Goal: Complete application form: Complete application form

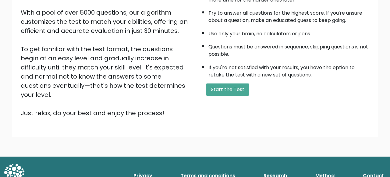
scroll to position [107, 0]
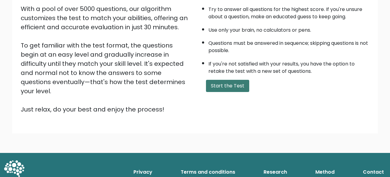
click at [226, 92] on button "Start the Test" at bounding box center [227, 86] width 43 height 12
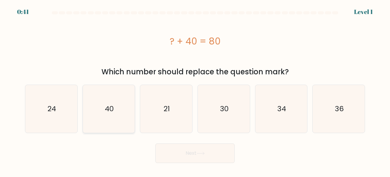
click at [115, 114] on icon "40" at bounding box center [109, 109] width 48 height 48
click at [195, 90] on input "b. 40" at bounding box center [195, 90] width 0 height 2
radio input "true"
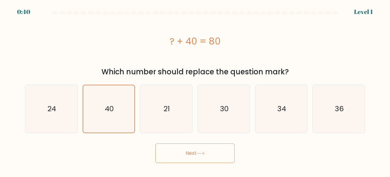
click at [209, 158] on button "Next" at bounding box center [194, 154] width 79 height 20
click at [210, 153] on button "Next" at bounding box center [194, 154] width 79 height 20
click at [201, 160] on button "Next" at bounding box center [194, 154] width 79 height 20
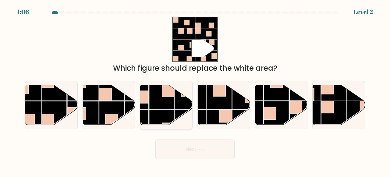
click at [158, 105] on rect at bounding box center [161, 96] width 25 height 25
click at [195, 90] on input "c." at bounding box center [195, 90] width 0 height 2
radio input "true"
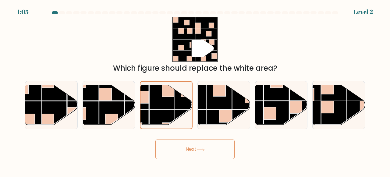
click at [189, 147] on button "Next" at bounding box center [194, 150] width 79 height 20
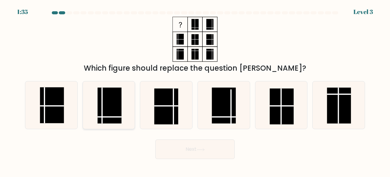
click at [120, 102] on rect at bounding box center [110, 105] width 24 height 36
click at [195, 90] on input "b." at bounding box center [195, 90] width 0 height 2
radio input "true"
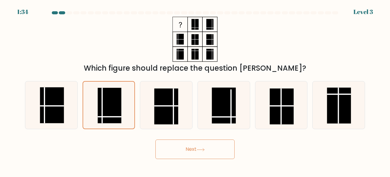
click at [199, 151] on button "Next" at bounding box center [194, 150] width 79 height 20
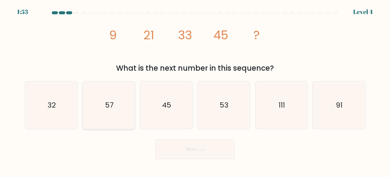
click at [105, 109] on icon "57" at bounding box center [109, 105] width 48 height 48
click at [195, 90] on input "b. 57" at bounding box center [195, 90] width 0 height 2
radio input "true"
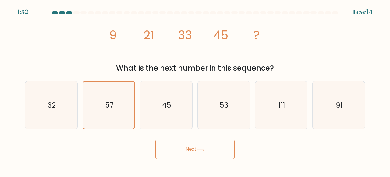
click at [214, 148] on button "Next" at bounding box center [194, 150] width 79 height 20
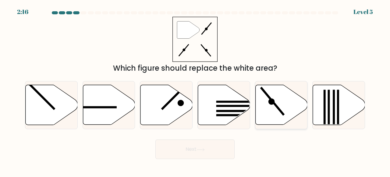
click at [278, 107] on line at bounding box center [272, 101] width 23 height 28
click at [195, 90] on input "e." at bounding box center [195, 90] width 0 height 2
radio input "true"
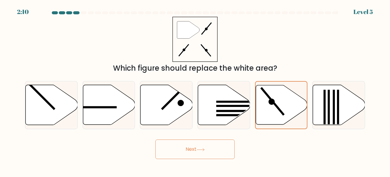
click at [219, 146] on button "Next" at bounding box center [194, 150] width 79 height 20
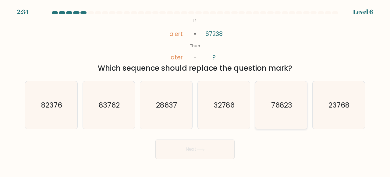
click at [274, 101] on text "76823" at bounding box center [281, 105] width 21 height 10
click at [195, 90] on input "e. 76823" at bounding box center [195, 90] width 0 height 2
radio input "true"
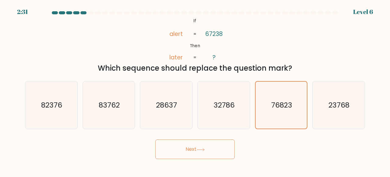
click at [215, 155] on button "Next" at bounding box center [194, 150] width 79 height 20
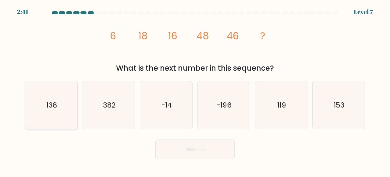
click at [60, 103] on icon "138" at bounding box center [51, 105] width 48 height 48
click at [195, 90] on input "a. 138" at bounding box center [195, 90] width 0 height 2
radio input "true"
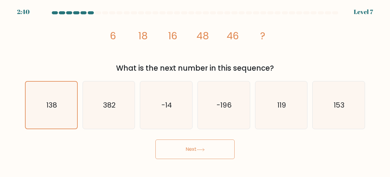
click at [178, 148] on button "Next" at bounding box center [194, 150] width 79 height 20
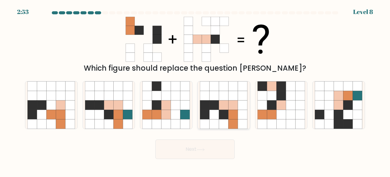
click at [237, 110] on icon at bounding box center [233, 114] width 9 height 9
click at [195, 90] on input "d." at bounding box center [195, 90] width 0 height 2
radio input "true"
click at [201, 151] on icon at bounding box center [201, 149] width 8 height 3
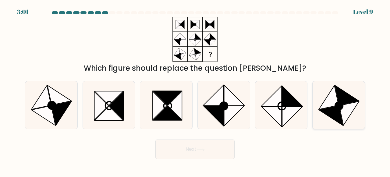
click at [348, 99] on icon at bounding box center [347, 95] width 24 height 20
click at [195, 90] on input "f." at bounding box center [195, 90] width 0 height 2
radio input "true"
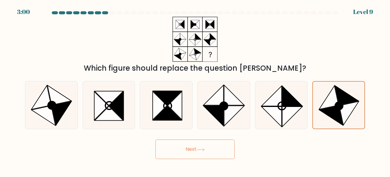
click at [219, 143] on button "Next" at bounding box center [194, 150] width 79 height 20
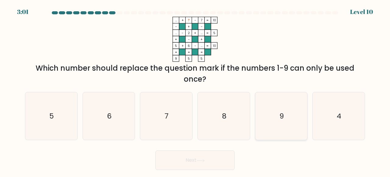
click at [287, 118] on icon "9" at bounding box center [282, 116] width 48 height 48
click at [195, 90] on input "e. 9" at bounding box center [195, 90] width 0 height 2
radio input "true"
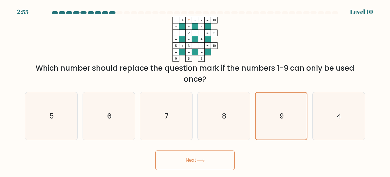
click at [198, 156] on button "Next" at bounding box center [194, 161] width 79 height 20
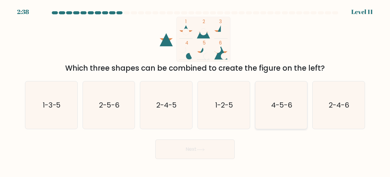
click at [283, 100] on text "4-5-6" at bounding box center [281, 105] width 21 height 10
click at [195, 90] on input "e. 4-5-6" at bounding box center [195, 90] width 0 height 2
radio input "true"
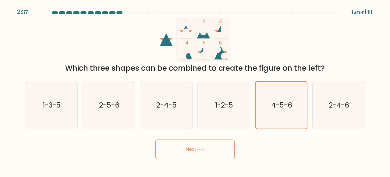
click at [194, 151] on button "Next" at bounding box center [194, 150] width 79 height 20
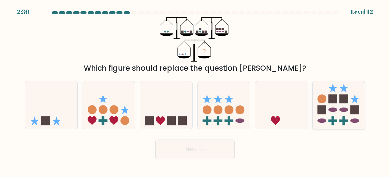
click at [326, 105] on icon at bounding box center [339, 105] width 52 height 43
click at [195, 90] on input "f." at bounding box center [195, 90] width 0 height 2
radio input "true"
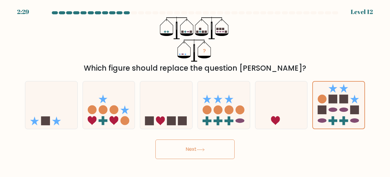
click at [198, 143] on button "Next" at bounding box center [194, 150] width 79 height 20
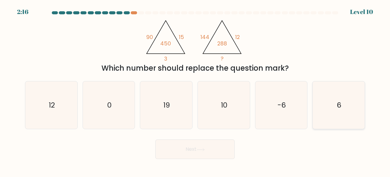
click at [333, 113] on icon "6" at bounding box center [339, 105] width 48 height 48
click at [195, 90] on input "f. 6" at bounding box center [195, 90] width 0 height 2
radio input "true"
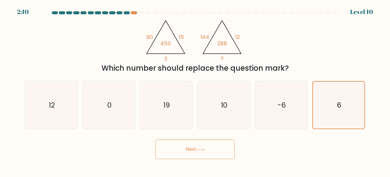
click at [198, 148] on button "Next" at bounding box center [194, 150] width 79 height 20
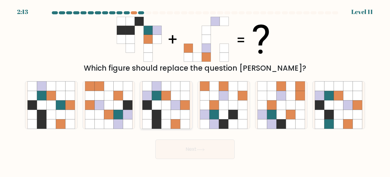
click at [164, 116] on icon at bounding box center [166, 114] width 9 height 9
click at [195, 90] on input "c." at bounding box center [195, 90] width 0 height 2
radio input "true"
click at [193, 142] on button "Next" at bounding box center [194, 150] width 79 height 20
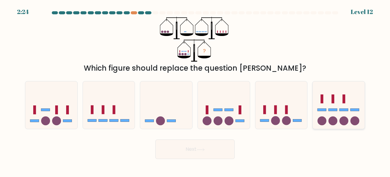
click at [333, 119] on circle at bounding box center [333, 120] width 9 height 9
click at [195, 90] on input "f." at bounding box center [195, 90] width 0 height 2
radio input "true"
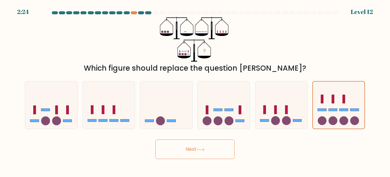
click at [218, 148] on button "Next" at bounding box center [194, 150] width 79 height 20
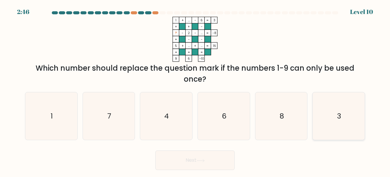
click at [337, 118] on icon "3" at bounding box center [339, 116] width 48 height 48
click at [195, 90] on input "f. 3" at bounding box center [195, 90] width 0 height 2
radio input "true"
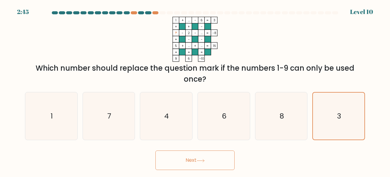
click at [226, 157] on button "Next" at bounding box center [194, 161] width 79 height 20
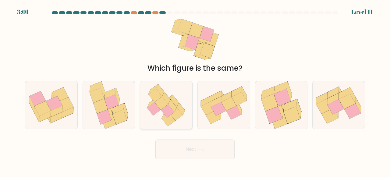
click at [175, 108] on icon at bounding box center [173, 106] width 8 height 12
click at [195, 90] on input "c." at bounding box center [195, 90] width 0 height 2
radio input "true"
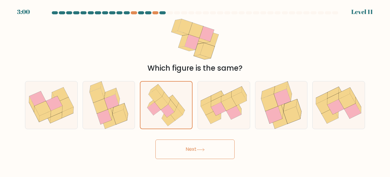
click at [196, 150] on button "Next" at bounding box center [194, 150] width 79 height 20
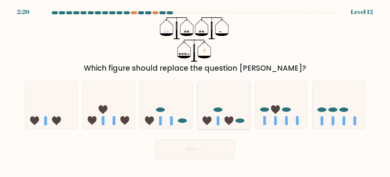
click at [219, 101] on icon at bounding box center [224, 105] width 52 height 43
click at [195, 90] on input "d." at bounding box center [195, 90] width 0 height 2
radio input "true"
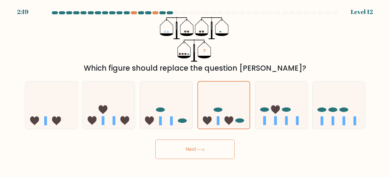
click at [194, 146] on button "Next" at bounding box center [194, 150] width 79 height 20
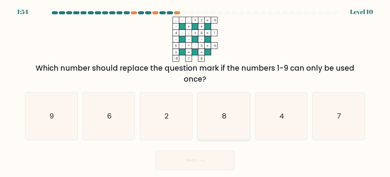
click at [212, 105] on icon "8" at bounding box center [224, 116] width 48 height 48
click at [199, 157] on button "Next" at bounding box center [194, 161] width 79 height 20
click at [233, 116] on icon "8" at bounding box center [224, 116] width 48 height 48
click at [195, 90] on input "d. 8" at bounding box center [195, 90] width 0 height 2
radio input "true"
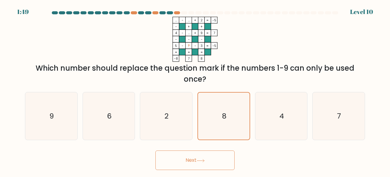
click at [219, 162] on button "Next" at bounding box center [194, 161] width 79 height 20
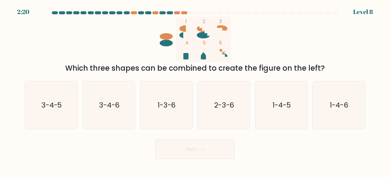
click at [219, 49] on icon at bounding box center [220, 52] width 13 height 13
click at [238, 114] on icon "2-3-6" at bounding box center [224, 105] width 48 height 48
click at [195, 90] on input "d. 2-3-6" at bounding box center [195, 90] width 0 height 2
radio input "true"
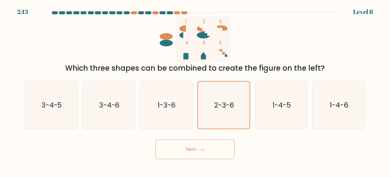
click at [227, 158] on button "Next" at bounding box center [194, 150] width 79 height 20
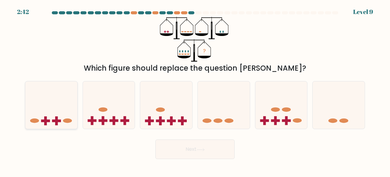
click at [60, 114] on icon at bounding box center [51, 105] width 52 height 43
click at [195, 90] on input "a." at bounding box center [195, 90] width 0 height 2
radio input "true"
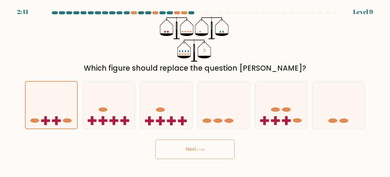
click at [203, 152] on button "Next" at bounding box center [194, 150] width 79 height 20
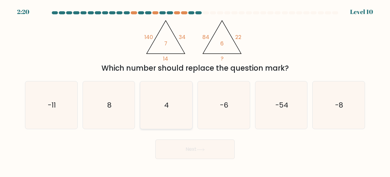
click at [176, 109] on icon "4" at bounding box center [166, 105] width 48 height 48
click at [195, 90] on input "c. 4" at bounding box center [195, 90] width 0 height 2
radio input "true"
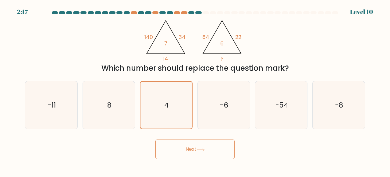
click at [202, 154] on button "Next" at bounding box center [194, 150] width 79 height 20
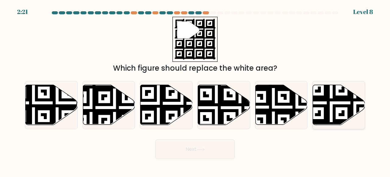
click at [339, 103] on icon at bounding box center [339, 105] width 52 height 40
click at [195, 90] on input "f." at bounding box center [195, 90] width 0 height 2
radio input "true"
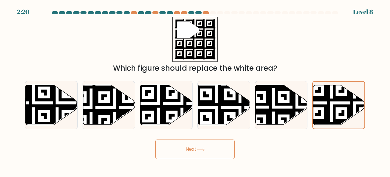
click at [217, 149] on button "Next" at bounding box center [194, 150] width 79 height 20
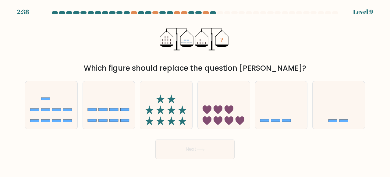
drag, startPoint x: 337, startPoint y: 114, endPoint x: 210, endPoint y: 168, distance: 137.7
click at [331, 119] on icon at bounding box center [339, 105] width 52 height 43
click at [343, 109] on icon at bounding box center [339, 105] width 52 height 43
click at [195, 90] on input "f." at bounding box center [195, 90] width 0 height 2
radio input "true"
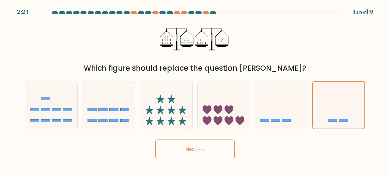
click at [208, 149] on button "Next" at bounding box center [194, 150] width 79 height 20
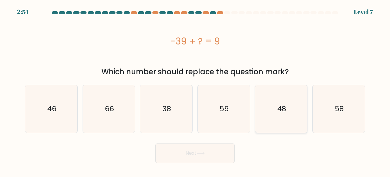
click at [282, 104] on text "48" at bounding box center [281, 109] width 9 height 10
click at [195, 90] on input "e. 48" at bounding box center [195, 90] width 0 height 2
radio input "true"
click at [200, 162] on button "Next" at bounding box center [194, 154] width 79 height 20
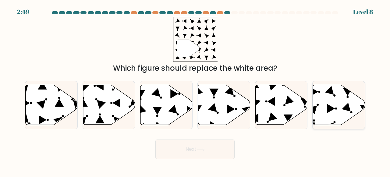
click at [328, 102] on icon at bounding box center [339, 105] width 52 height 40
click at [195, 90] on input "f." at bounding box center [195, 90] width 0 height 2
radio input "true"
click at [223, 150] on button "Next" at bounding box center [194, 150] width 79 height 20
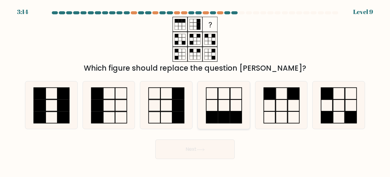
click at [213, 99] on icon at bounding box center [224, 105] width 48 height 48
click at [195, 90] on input "d." at bounding box center [195, 90] width 0 height 2
radio input "true"
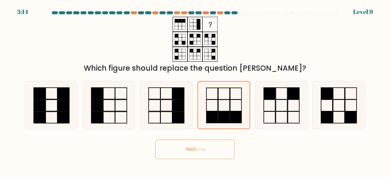
click at [211, 148] on button "Next" at bounding box center [194, 150] width 79 height 20
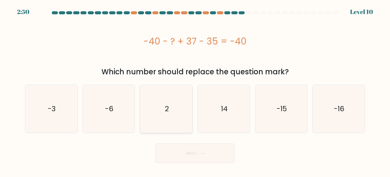
click at [187, 108] on icon "2" at bounding box center [166, 109] width 48 height 48
click at [195, 90] on input "c. 2" at bounding box center [195, 90] width 0 height 2
radio input "true"
click at [197, 153] on button "Next" at bounding box center [194, 154] width 79 height 20
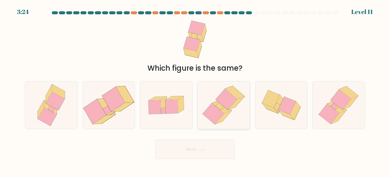
click at [218, 117] on icon at bounding box center [213, 113] width 21 height 21
click at [195, 90] on input "d." at bounding box center [195, 90] width 0 height 2
radio input "true"
click at [228, 159] on button "Next" at bounding box center [194, 150] width 79 height 20
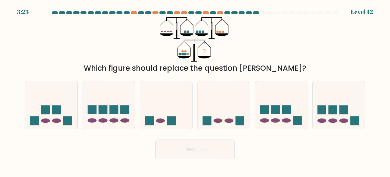
click at [222, 151] on button "Next" at bounding box center [194, 150] width 79 height 20
click at [358, 45] on div "? Which figure should replace the question mark?" at bounding box center [194, 45] width 347 height 57
click at [104, 115] on icon at bounding box center [109, 105] width 52 height 43
click at [195, 90] on input "b." at bounding box center [195, 90] width 0 height 2
radio input "true"
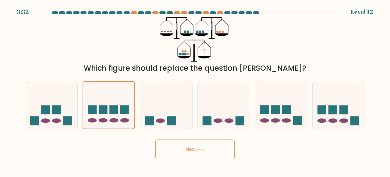
click at [200, 144] on button "Next" at bounding box center [194, 150] width 79 height 20
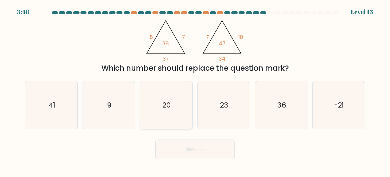
click at [169, 102] on text "20" at bounding box center [167, 105] width 8 height 10
click at [195, 90] on input "c. 20" at bounding box center [195, 90] width 0 height 2
radio input "true"
click at [226, 148] on button "Next" at bounding box center [194, 150] width 79 height 20
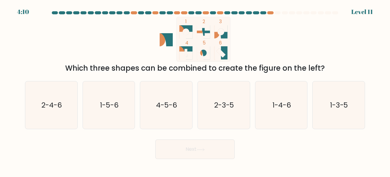
click at [221, 36] on rect at bounding box center [203, 39] width 54 height 45
click at [336, 110] on icon "1-3-5" at bounding box center [339, 105] width 48 height 48
click at [195, 90] on input "f. 1-3-5" at bounding box center [195, 90] width 0 height 2
radio input "true"
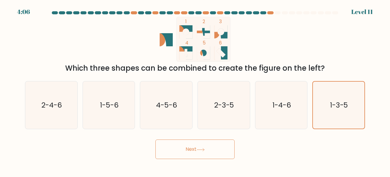
click at [204, 150] on icon at bounding box center [200, 149] width 7 height 3
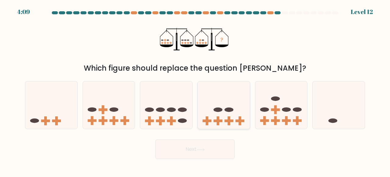
click at [225, 110] on ellipse at bounding box center [229, 110] width 9 height 5
click at [195, 90] on input "d." at bounding box center [195, 90] width 0 height 2
radio input "true"
click at [221, 150] on button "Next" at bounding box center [194, 150] width 79 height 20
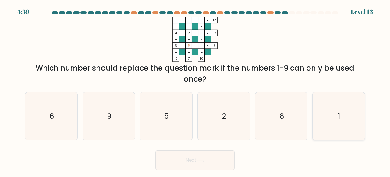
click at [321, 122] on icon "1" at bounding box center [339, 116] width 48 height 48
click at [195, 90] on input "f. 1" at bounding box center [195, 90] width 0 height 2
radio input "true"
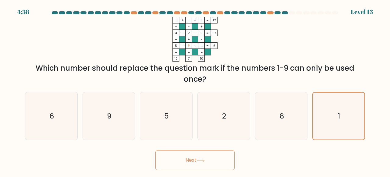
click at [198, 164] on button "Next" at bounding box center [194, 161] width 79 height 20
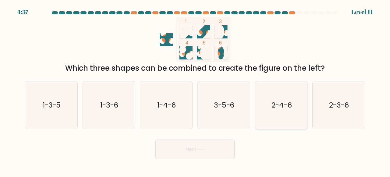
click at [300, 107] on icon "2-4-6" at bounding box center [282, 105] width 48 height 48
click at [195, 90] on input "e. 2-4-6" at bounding box center [195, 90] width 0 height 2
radio input "true"
click at [198, 146] on button "Next" at bounding box center [194, 150] width 79 height 20
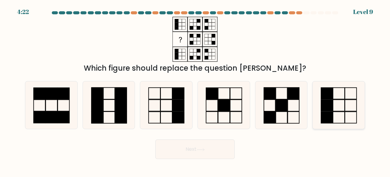
click at [337, 98] on icon at bounding box center [339, 105] width 48 height 48
click at [195, 90] on input "f." at bounding box center [195, 90] width 0 height 2
radio input "true"
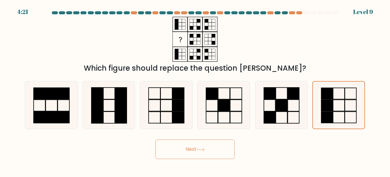
click at [205, 142] on button "Next" at bounding box center [194, 150] width 79 height 20
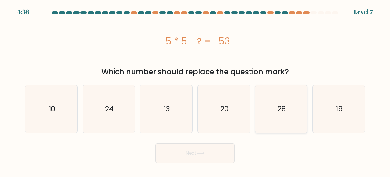
click at [288, 102] on icon "28" at bounding box center [282, 109] width 48 height 48
click at [195, 90] on input "e. 28" at bounding box center [195, 90] width 0 height 2
radio input "true"
click at [219, 151] on button "Next" at bounding box center [194, 154] width 79 height 20
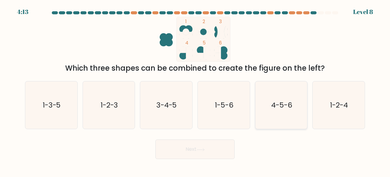
click at [271, 109] on icon "4-5-6" at bounding box center [282, 105] width 48 height 48
click at [195, 90] on input "e. 4-5-6" at bounding box center [195, 90] width 0 height 2
radio input "true"
click at [207, 151] on button "Next" at bounding box center [194, 150] width 79 height 20
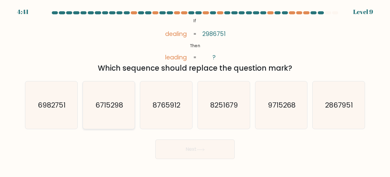
click at [113, 112] on icon "6715298" at bounding box center [109, 105] width 48 height 48
click at [195, 90] on input "b. 6715298" at bounding box center [195, 90] width 0 height 2
radio input "true"
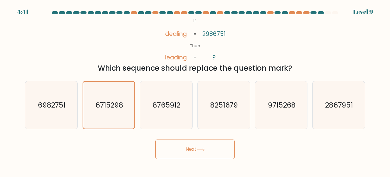
click at [210, 147] on button "Next" at bounding box center [194, 150] width 79 height 20
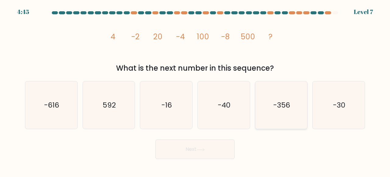
drag, startPoint x: 299, startPoint y: 105, endPoint x: 296, endPoint y: 105, distance: 3.4
click at [300, 105] on icon "-356" at bounding box center [282, 105] width 48 height 48
click at [222, 145] on button "Next" at bounding box center [194, 150] width 79 height 20
click at [219, 148] on button "Next" at bounding box center [194, 150] width 79 height 20
click at [210, 154] on button "Next" at bounding box center [194, 150] width 79 height 20
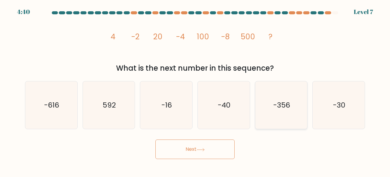
click at [270, 110] on icon "-356" at bounding box center [282, 105] width 48 height 48
click at [195, 90] on input "e. -356" at bounding box center [195, 90] width 0 height 2
radio input "true"
click at [225, 145] on button "Next" at bounding box center [194, 150] width 79 height 20
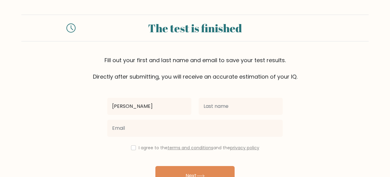
type input "irvan"
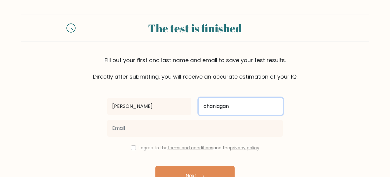
type input "chaniagan"
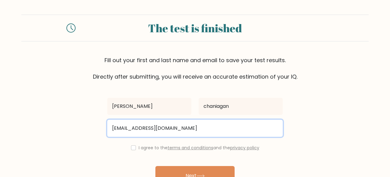
type input "irvanchaniagan11@gmail.com"
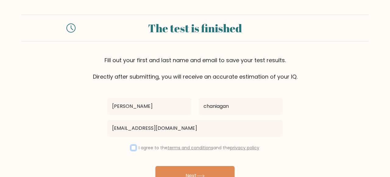
click at [133, 149] on input "checkbox" at bounding box center [133, 147] width 5 height 5
checkbox input "true"
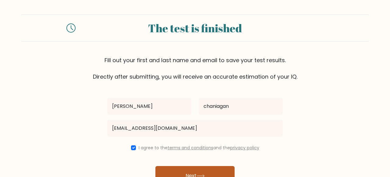
click at [187, 174] on button "Next" at bounding box center [194, 176] width 79 height 20
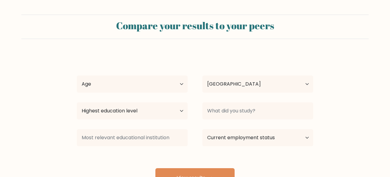
select select "ID"
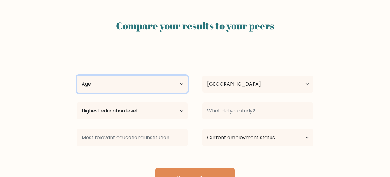
click at [77, 76] on select "Age Under 18 years old 18-24 years old 25-34 years old 35-44 years old 45-54 ye…" at bounding box center [132, 84] width 111 height 17
select select "18_24"
click option "18-24 years old" at bounding box center [0, 0] width 0 height 0
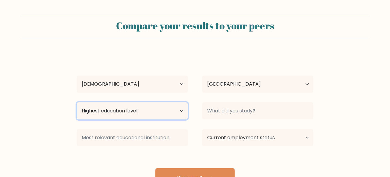
click at [77, 102] on select "Highest education level No schooling Primary Lower Secondary Upper Secondary Oc…" at bounding box center [132, 110] width 111 height 17
select select "bachelors_degree"
click option "Bachelor's degree" at bounding box center [0, 0] width 0 height 0
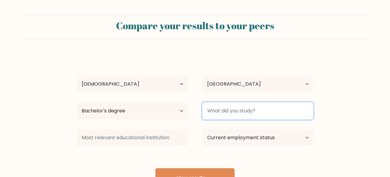
click at [234, 110] on input at bounding box center [257, 110] width 111 height 17
type input "P"
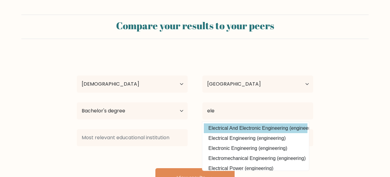
click at [275, 128] on option "Electrical And Electronic Engineering (engineering)" at bounding box center [256, 128] width 104 height 10
type input "Electrical And Electronic Engineering"
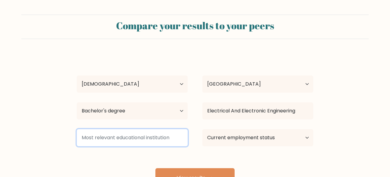
click at [137, 140] on input at bounding box center [132, 137] width 111 height 17
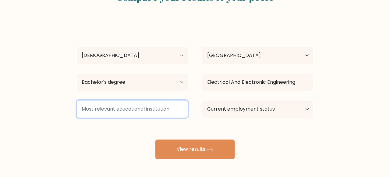
scroll to position [54, 0]
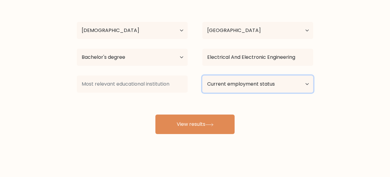
click at [202, 76] on select "Current employment status Employed Student Retired Other / prefer not to answer" at bounding box center [257, 84] width 111 height 17
select select "student"
click option "Student" at bounding box center [0, 0] width 0 height 0
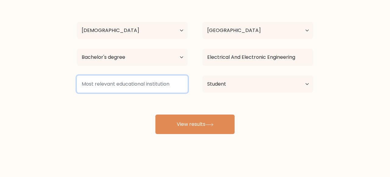
click at [141, 86] on input at bounding box center [132, 84] width 111 height 17
type input "T"
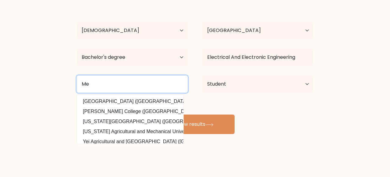
type input "M"
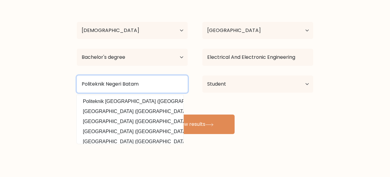
scroll to position [0, 0]
click at [151, 79] on input "Politeknik Negeri Batam" at bounding box center [132, 84] width 111 height 17
click at [177, 86] on input "Politeknik Negeri Batam" at bounding box center [132, 84] width 111 height 17
type input "Politeknik Negeri Batam"
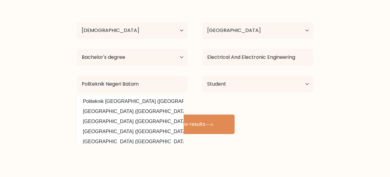
click at [273, 112] on div "irvan chaniagan Age Under 18 years old 18-24 years old 25-34 years old 35-44 ye…" at bounding box center [195, 67] width 244 height 134
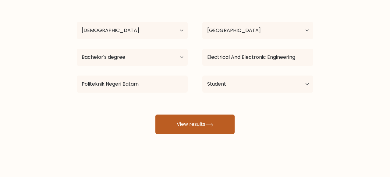
click at [201, 121] on button "View results" at bounding box center [194, 125] width 79 height 20
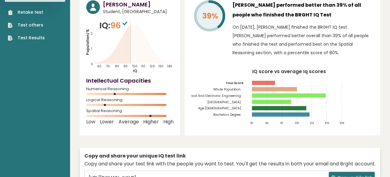
scroll to position [32, 0]
